Goal: Task Accomplishment & Management: Manage account settings

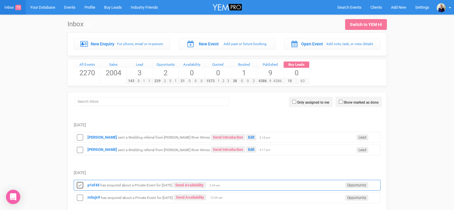
click at [79, 183] on icon at bounding box center [80, 185] width 9 height 8
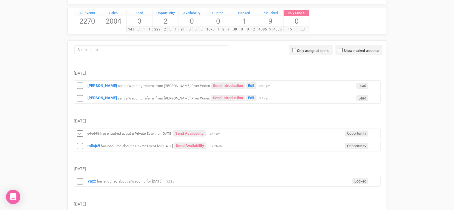
scroll to position [60, 0]
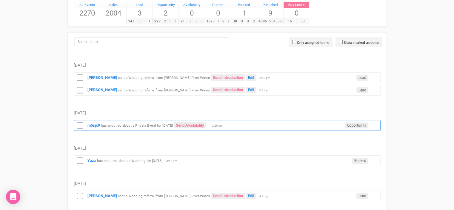
click at [76, 127] on icon at bounding box center [80, 126] width 9 height 8
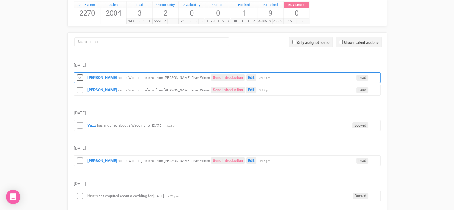
click at [78, 78] on icon at bounding box center [80, 78] width 9 height 8
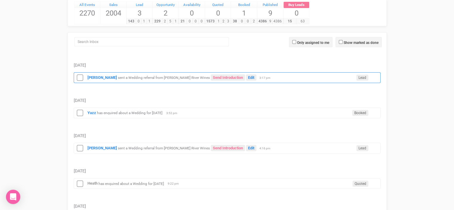
click at [150, 76] on small "sent a Wedding referral from [PERSON_NAME] River Wines" at bounding box center [164, 78] width 92 height 4
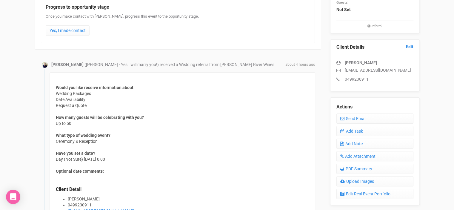
scroll to position [179, 0]
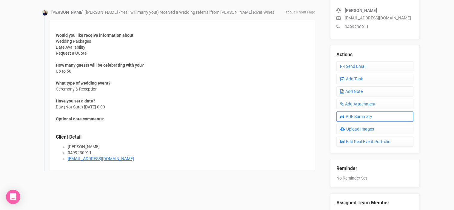
click at [362, 116] on link "PDF Summary" at bounding box center [374, 116] width 77 height 10
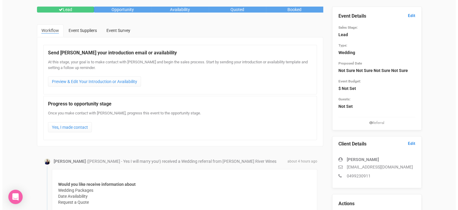
scroll to position [0, 0]
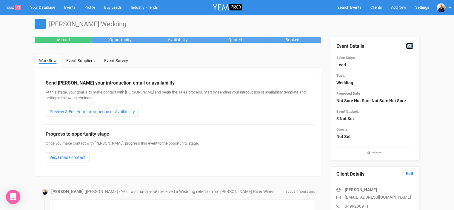
click at [411, 45] on link "Edit" at bounding box center [409, 46] width 7 height 6
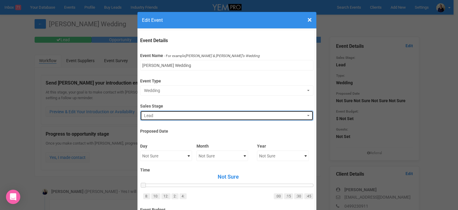
click at [151, 116] on span "Lead" at bounding box center [225, 116] width 162 height 6
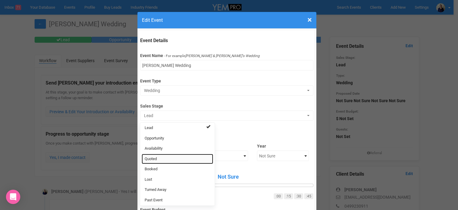
click at [151, 158] on span "Quoted" at bounding box center [151, 159] width 12 height 6
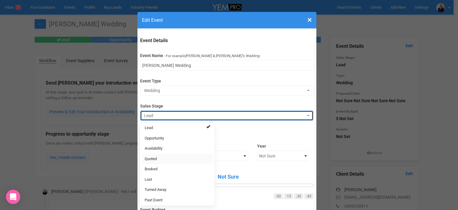
select select "9"
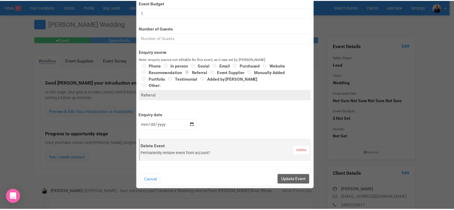
scroll to position [209, 0]
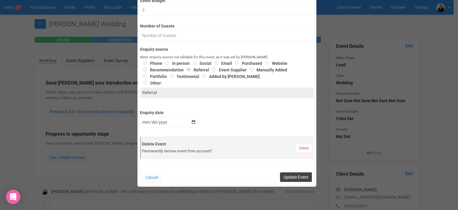
click at [287, 175] on button "Update Event" at bounding box center [296, 177] width 32 height 10
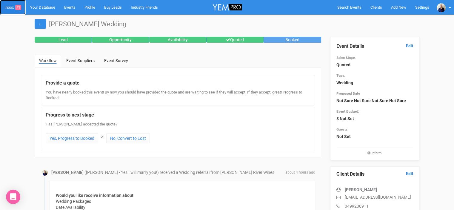
click at [10, 7] on link "Inbox 71" at bounding box center [13, 7] width 26 height 15
